Goal: Information Seeking & Learning: Learn about a topic

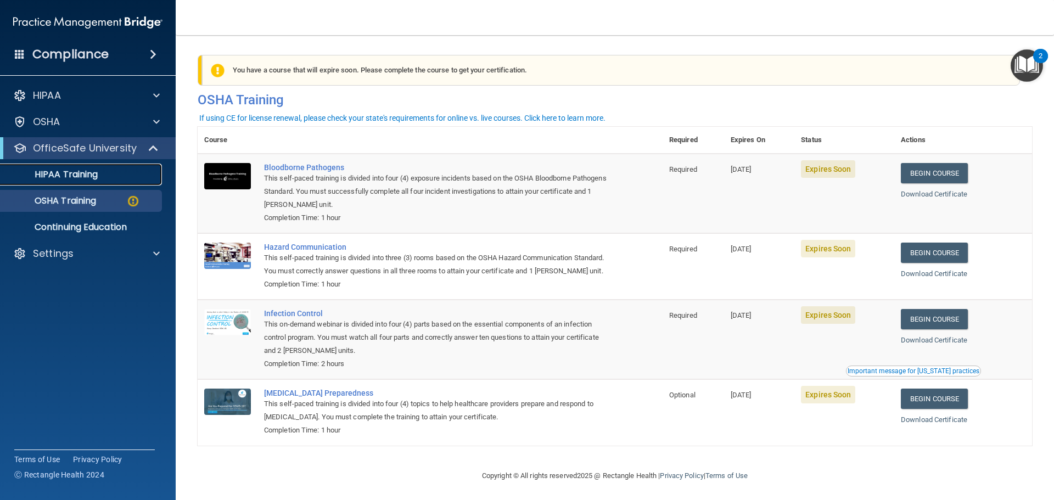
click at [106, 178] on div "HIPAA Training" at bounding box center [82, 174] width 150 height 11
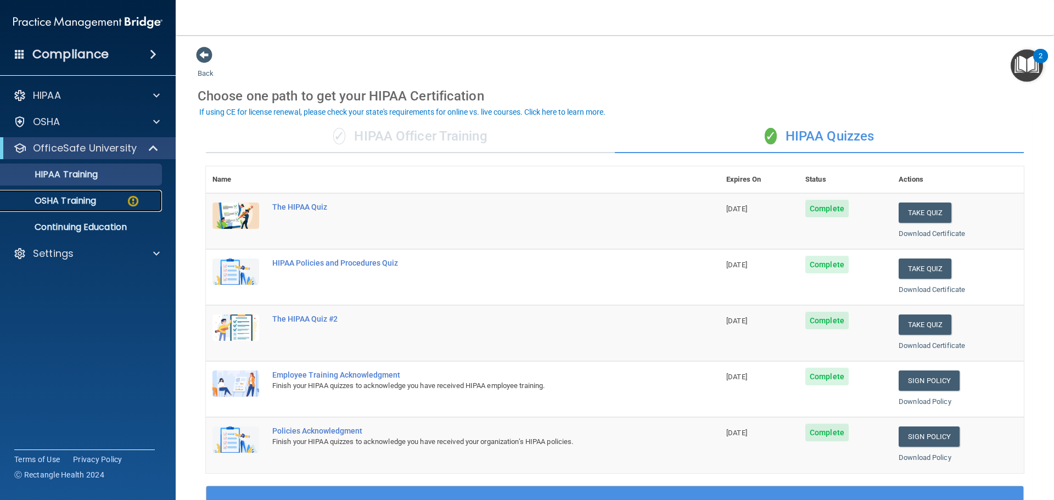
click at [72, 199] on p "OSHA Training" at bounding box center [51, 200] width 89 height 11
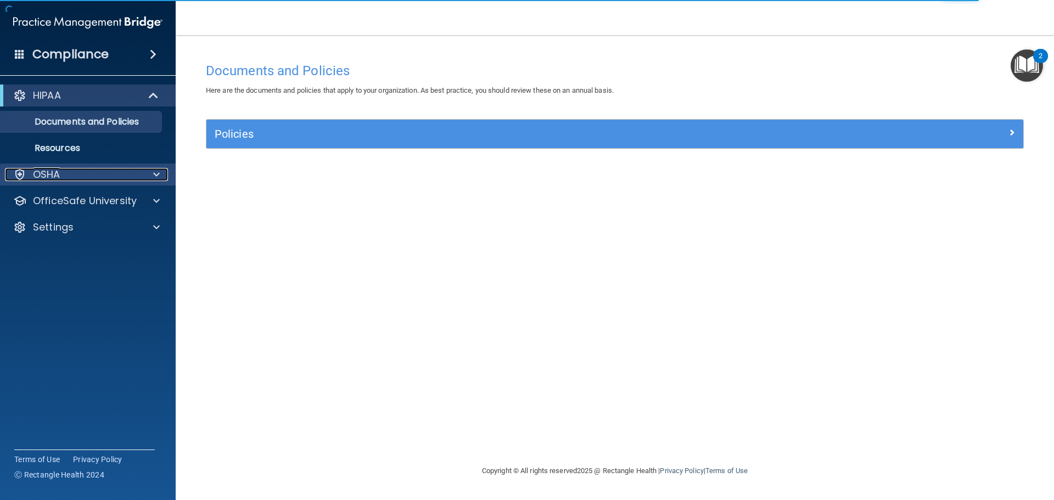
click at [155, 172] on span at bounding box center [156, 174] width 7 height 13
click at [154, 173] on span at bounding box center [156, 174] width 7 height 13
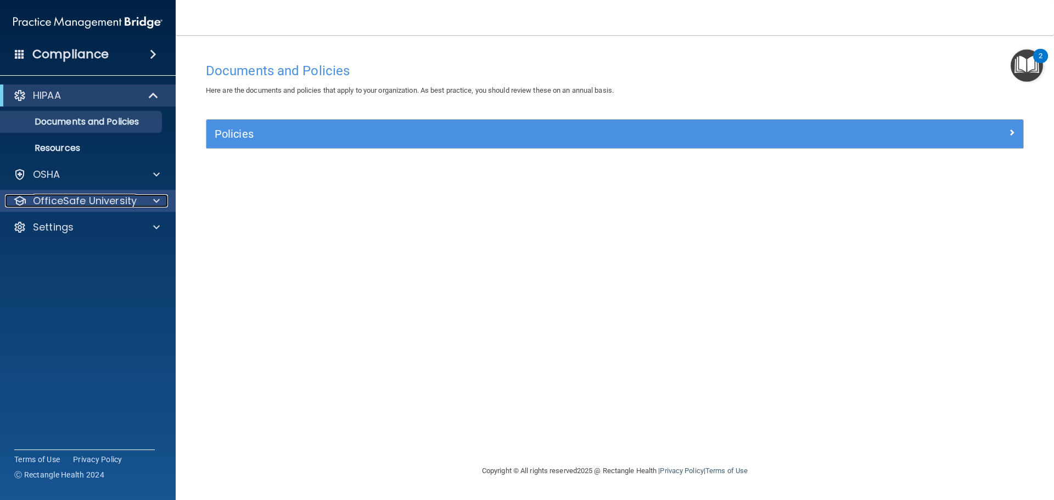
click at [156, 200] on span at bounding box center [156, 200] width 7 height 13
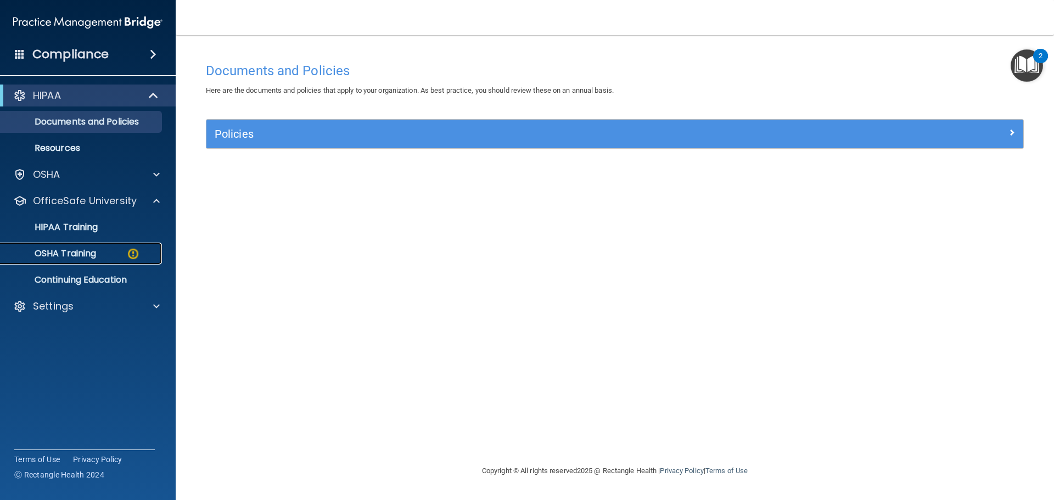
click at [102, 253] on div "OSHA Training" at bounding box center [82, 253] width 150 height 11
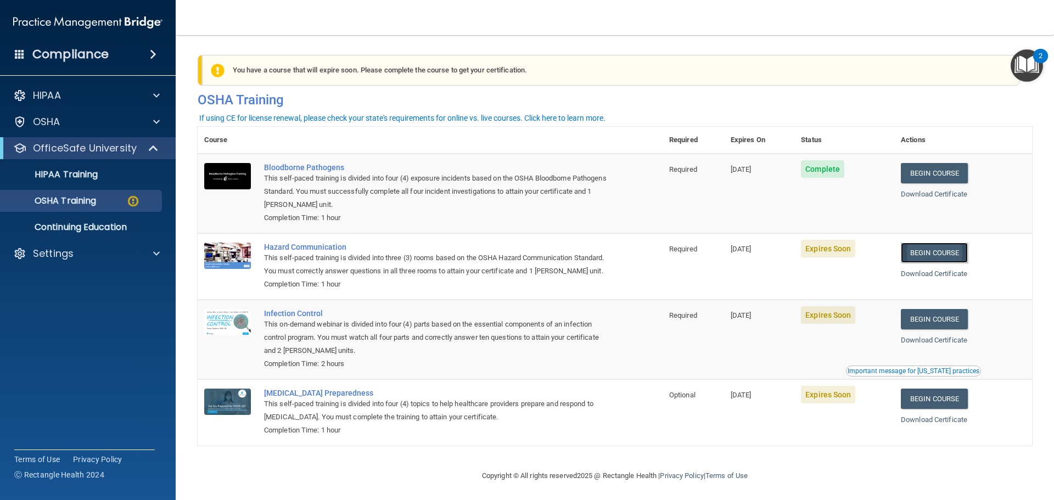
click at [939, 252] on link "Begin Course" at bounding box center [934, 253] width 67 height 20
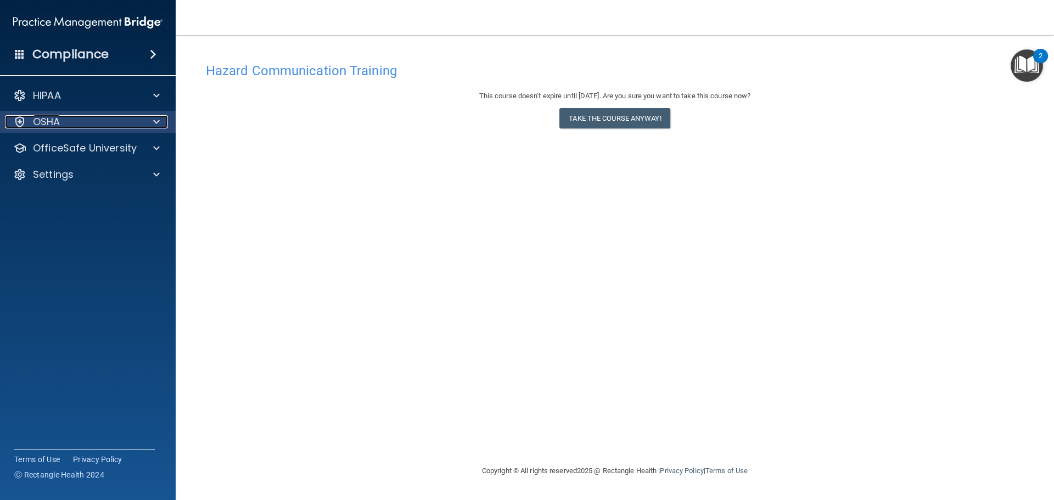
click at [83, 120] on div "OSHA" at bounding box center [73, 121] width 136 height 13
click at [154, 120] on span at bounding box center [156, 121] width 7 height 13
click at [160, 145] on div at bounding box center [154, 148] width 27 height 13
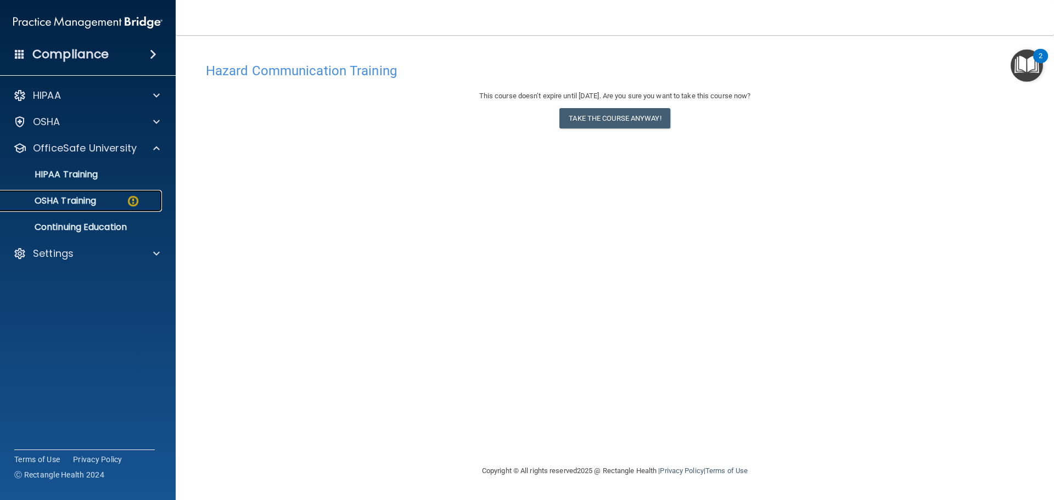
click at [89, 196] on p "OSHA Training" at bounding box center [51, 200] width 89 height 11
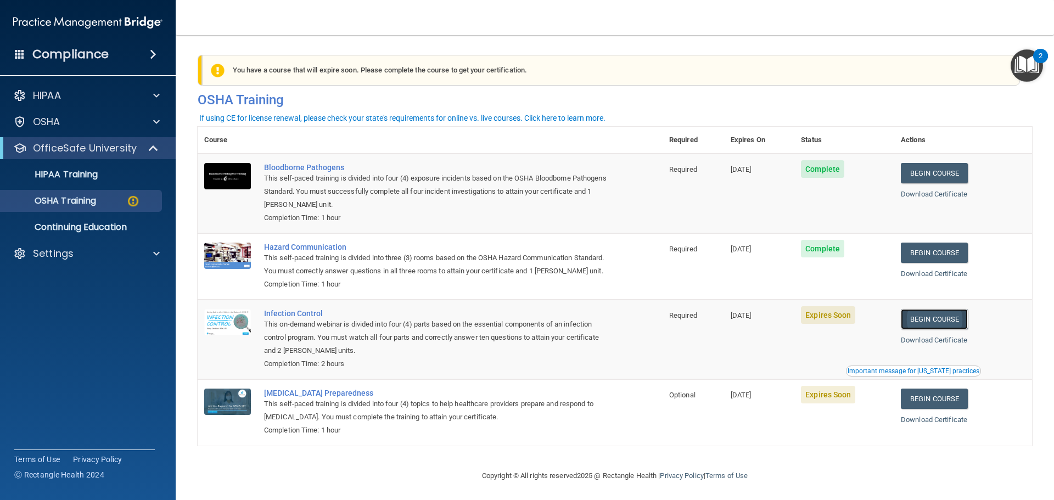
click at [921, 329] on link "Begin Course" at bounding box center [934, 319] width 67 height 20
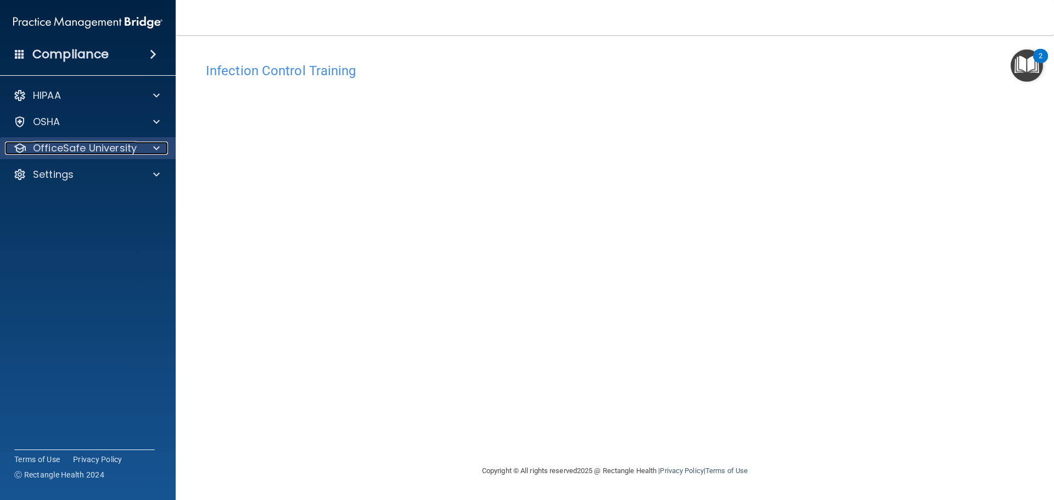
click at [106, 144] on p "OfficeSafe University" at bounding box center [85, 148] width 104 height 13
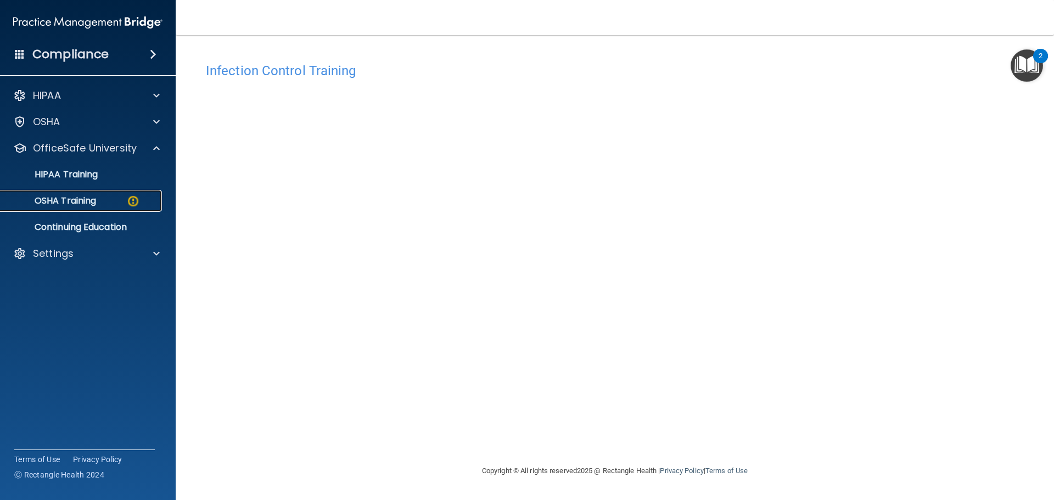
click at [89, 200] on p "OSHA Training" at bounding box center [51, 200] width 89 height 11
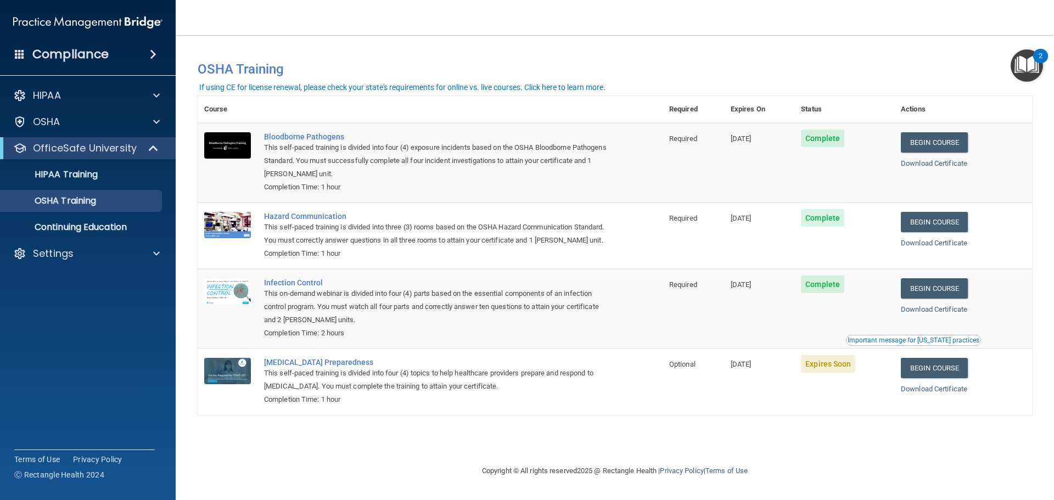
click at [837, 373] on span "Expires Soon" at bounding box center [828, 364] width 54 height 18
click at [941, 378] on link "Begin Course" at bounding box center [934, 368] width 67 height 20
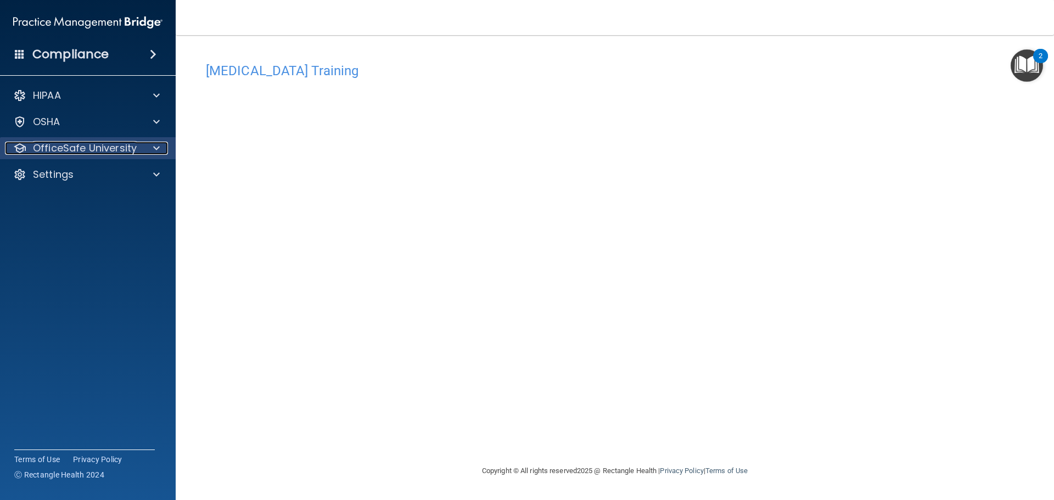
click at [119, 144] on p "OfficeSafe University" at bounding box center [85, 148] width 104 height 13
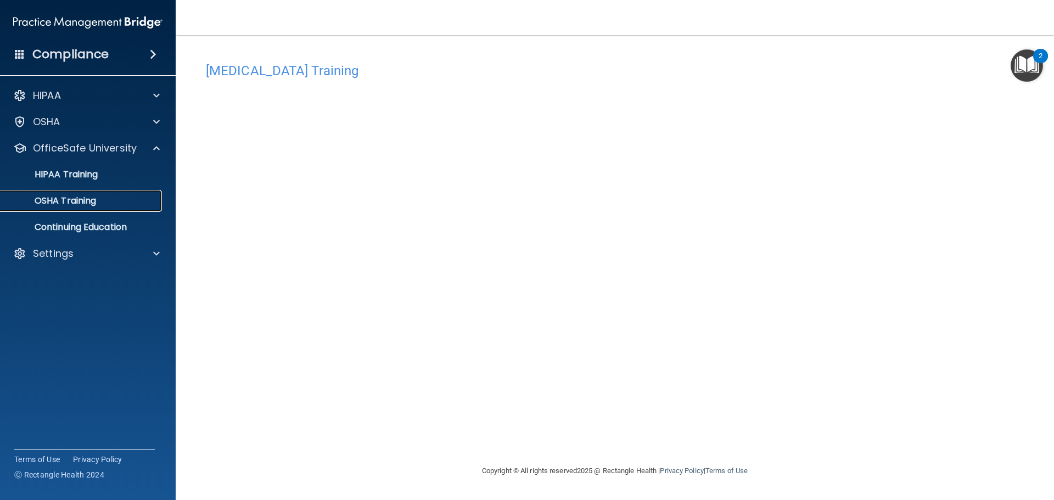
click at [88, 199] on p "OSHA Training" at bounding box center [51, 200] width 89 height 11
